Goal: Share content: Share content

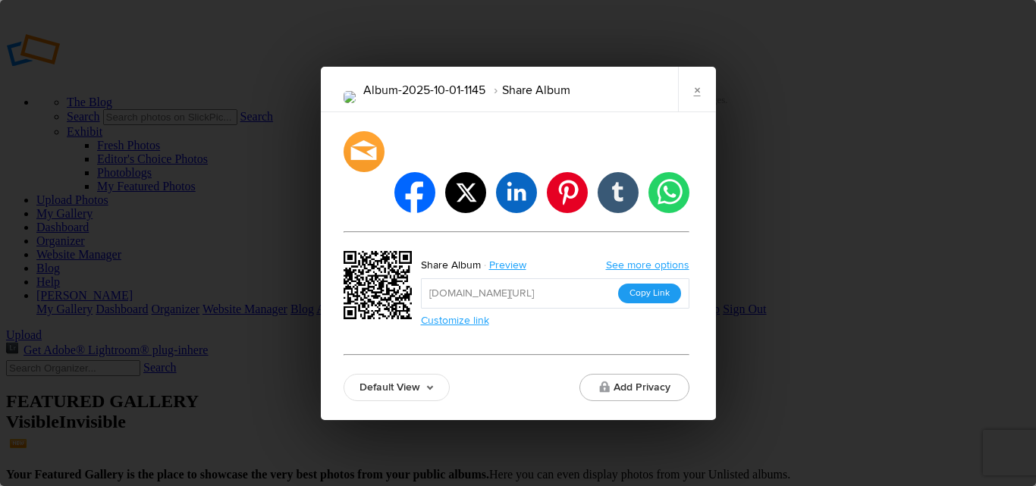
click at [647, 284] on button "Copy Link" at bounding box center [649, 294] width 63 height 20
click at [892, 194] on div "Album-2025-10-01-1145 Share Album × facebook twitter linkedin pinterest tumblr …" at bounding box center [518, 243] width 1036 height 486
click at [700, 106] on link "×" at bounding box center [697, 90] width 38 height 46
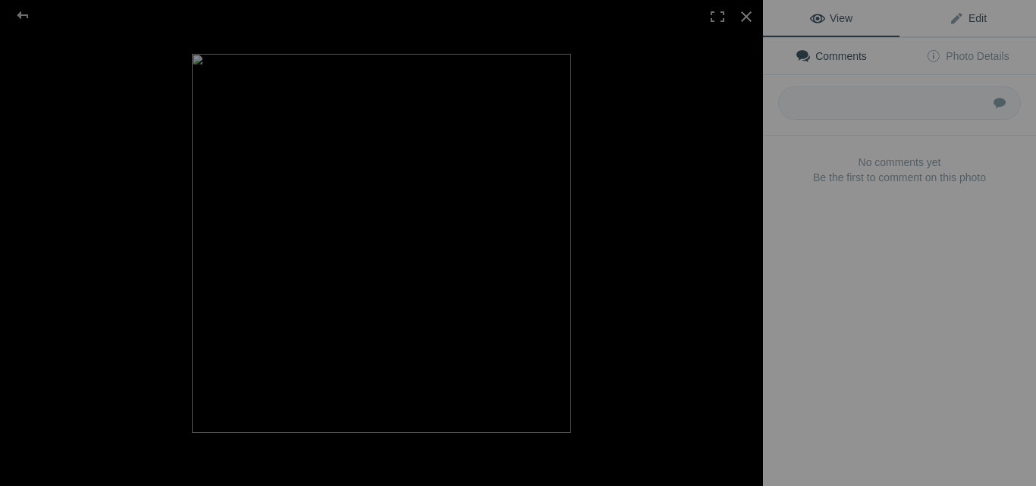
click at [961, 17] on span "Edit" at bounding box center [968, 18] width 38 height 12
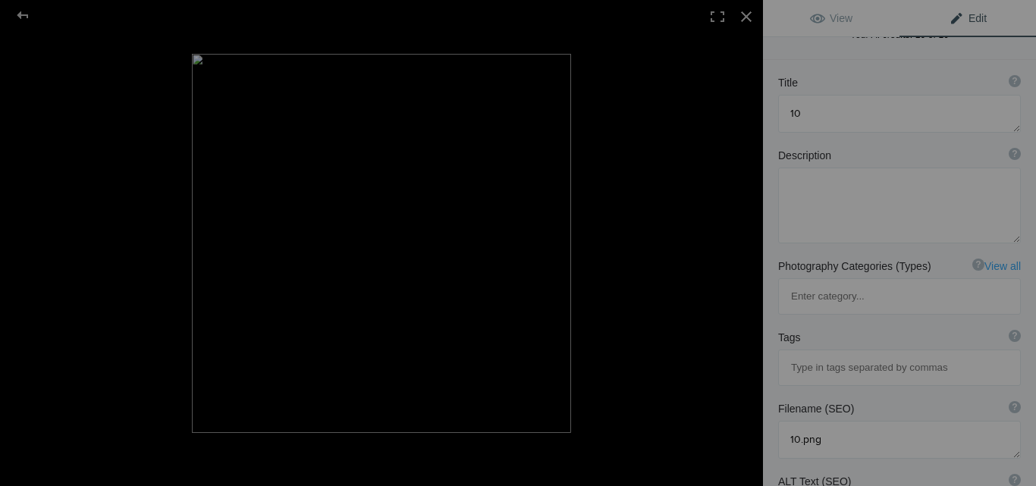
scroll to position [76, 0]
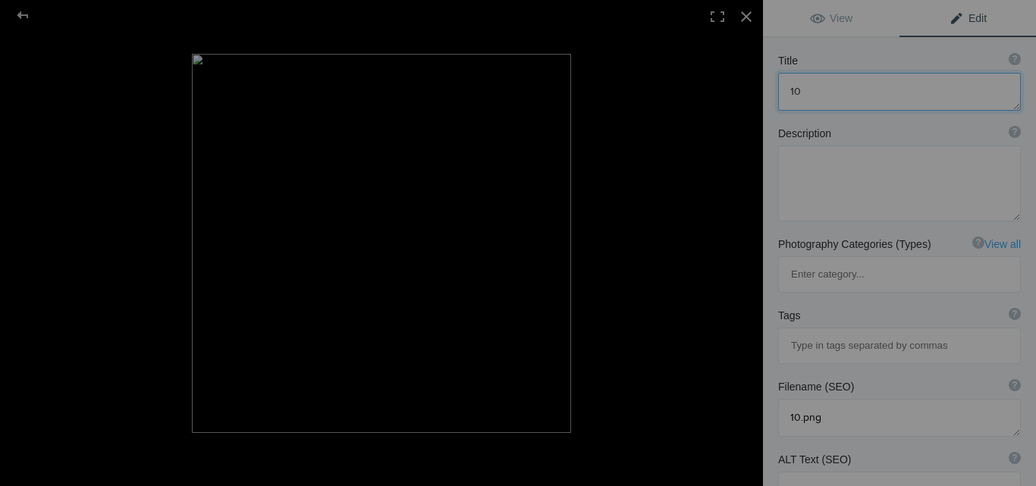
click at [829, 87] on textarea at bounding box center [900, 92] width 243 height 38
click at [822, 110] on textarea at bounding box center [900, 92] width 243 height 38
click at [823, 206] on textarea at bounding box center [900, 184] width 243 height 76
paste textarea "Get [MEDICAL_DATA] 7.5mg (White Tablets) online for effective short-term relief…"
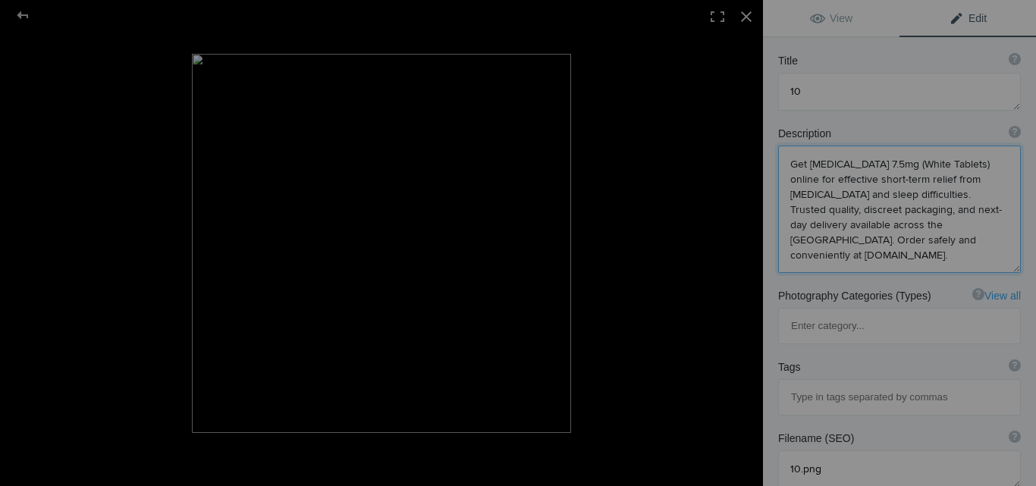
scroll to position [2, 0]
type textarea "Get [MEDICAL_DATA] 7.5mg (White Tablets) online for effective short-term relief…"
click at [832, 91] on textarea at bounding box center [900, 92] width 243 height 38
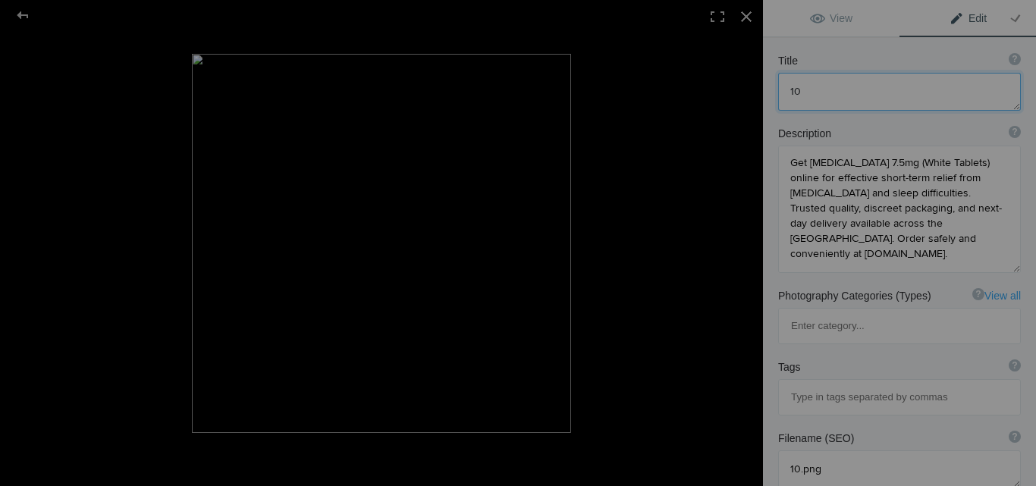
paste textarea "Buy [MEDICAL_DATA] 7.5mg (White) Online – Fast Delivery"
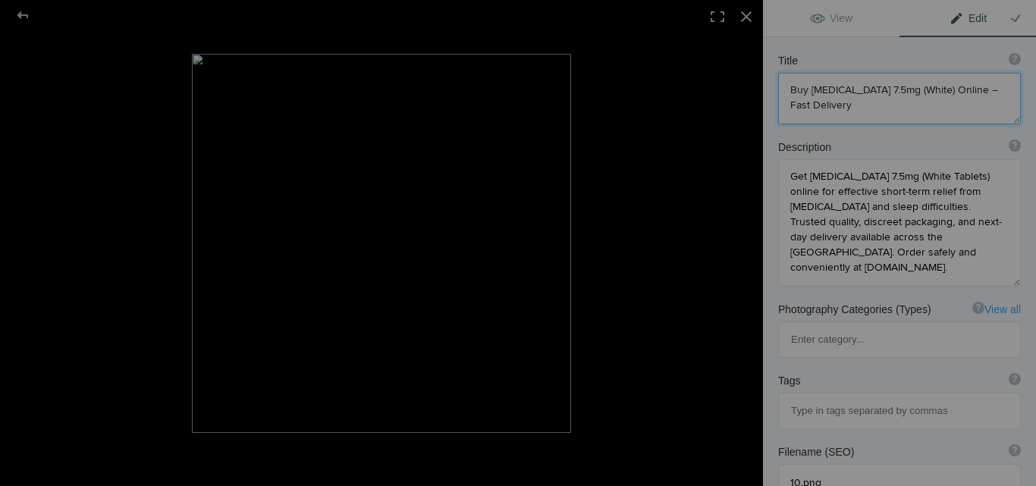
scroll to position [0, 0]
drag, startPoint x: 813, startPoint y: 87, endPoint x: 909, endPoint y: 100, distance: 97.3
click at [924, 87] on textarea at bounding box center [900, 99] width 243 height 52
type textarea "Buy [MEDICAL_DATA] 7.5mg (White) Online – Fast Delivery"
click at [826, 398] on input at bounding box center [900, 411] width 226 height 27
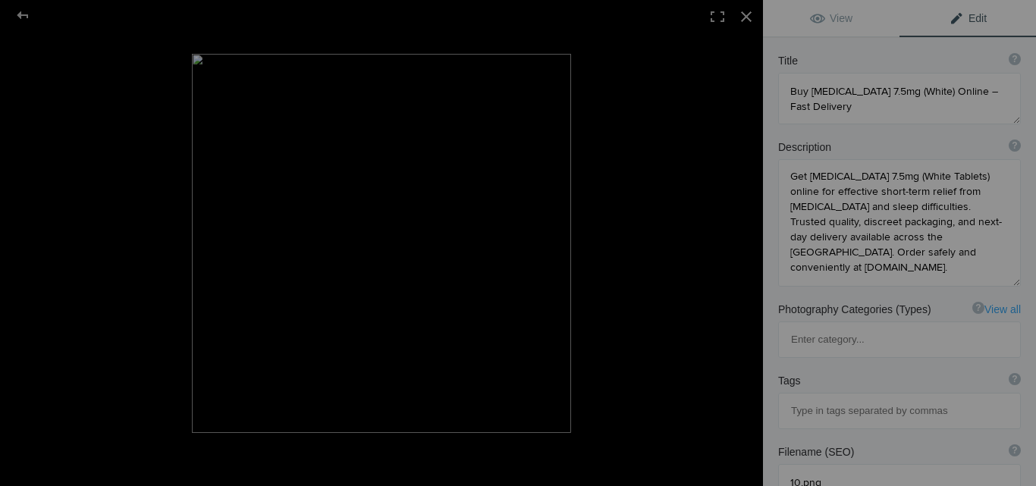
paste input "[MEDICAL_DATA] 7.5mg (White)"
type input "[MEDICAL_DATA] 7.5mg (White)"
drag, startPoint x: 789, startPoint y: 93, endPoint x: 876, endPoint y: 137, distance: 96.7
click at [923, 88] on textarea at bounding box center [900, 99] width 243 height 52
click at [834, 398] on input at bounding box center [900, 411] width 226 height 27
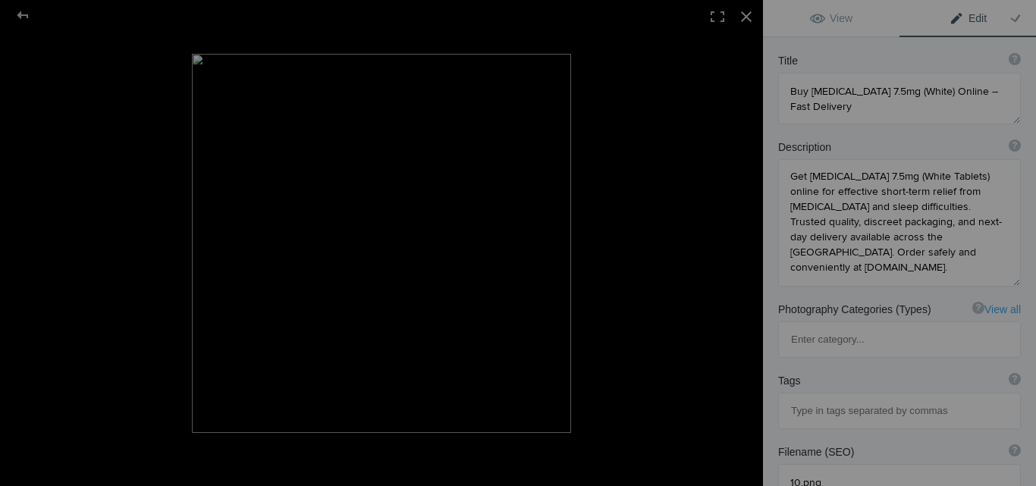
paste input "Buy [MEDICAL_DATA] 7.5mg (White)"
type input "Buy [MEDICAL_DATA] 7.5mg (White)"
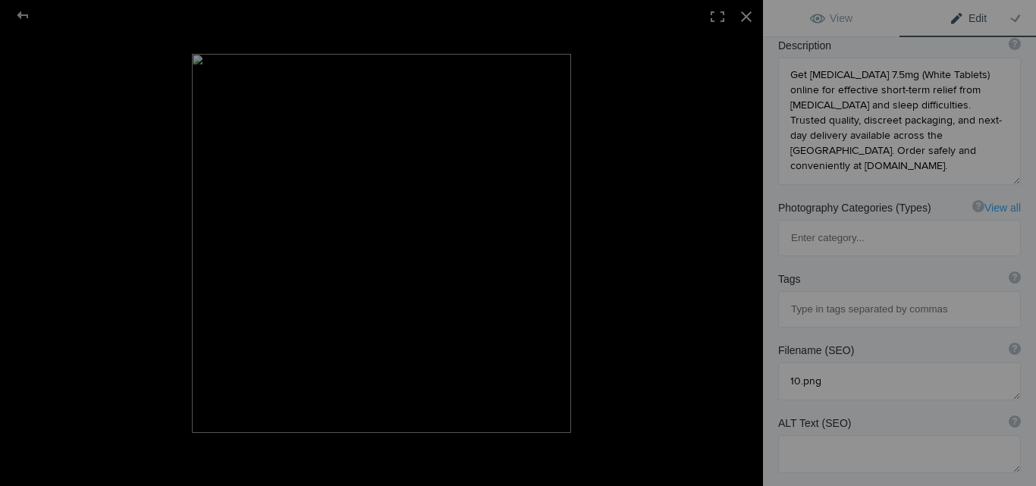
scroll to position [152, 0]
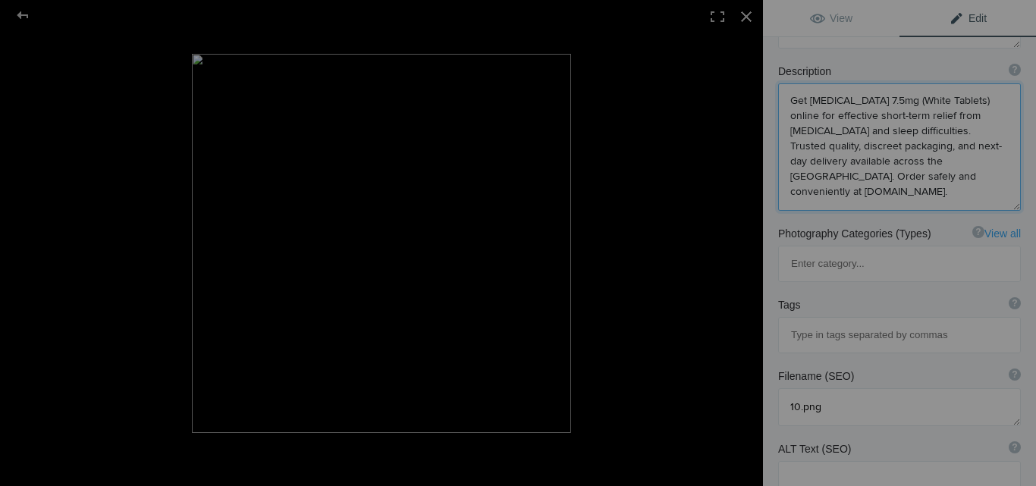
drag, startPoint x: 936, startPoint y: 146, endPoint x: 828, endPoint y: 166, distance: 110.4
click at [829, 164] on textarea at bounding box center [900, 146] width 243 height 127
click at [799, 322] on input at bounding box center [900, 335] width 226 height 27
paste input "next-day delivery"
type input "next-day delivery"
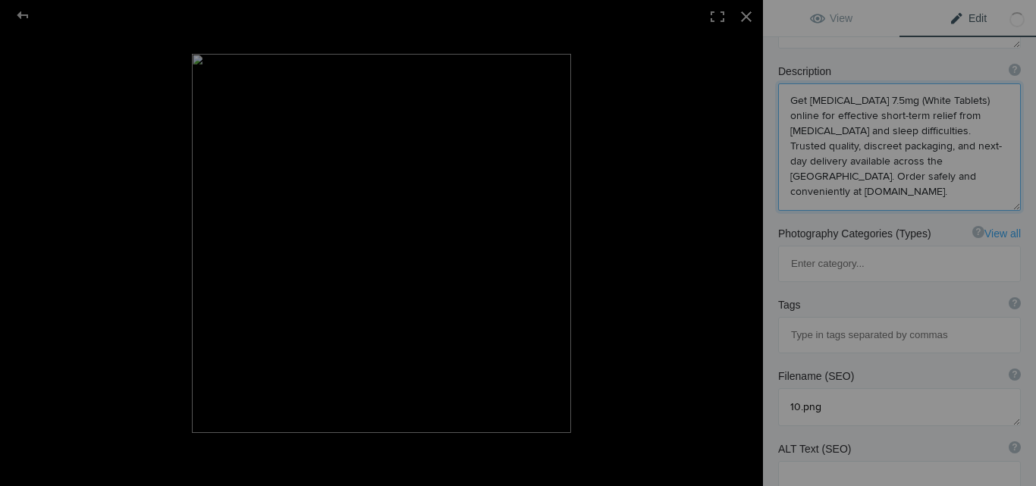
drag, startPoint x: 922, startPoint y: 162, endPoint x: 977, endPoint y: 162, distance: 54.6
click at [977, 162] on textarea at bounding box center [900, 146] width 243 height 127
click at [918, 190] on textarea at bounding box center [900, 146] width 243 height 127
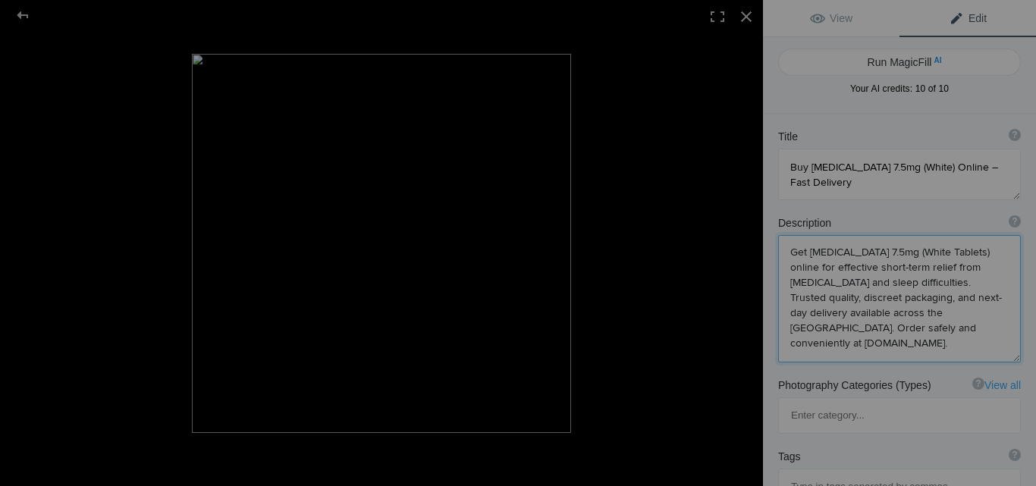
scroll to position [0, 0]
click at [835, 26] on link "View" at bounding box center [831, 18] width 137 height 36
